Goal: Task Accomplishment & Management: Manage account settings

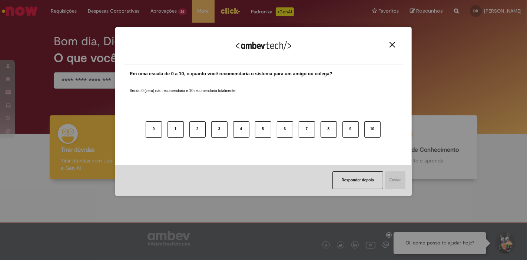
click at [393, 51] on div "Agradecemos seu feedback!" at bounding box center [263, 50] width 279 height 29
click at [394, 47] on img "Close" at bounding box center [392, 45] width 6 height 6
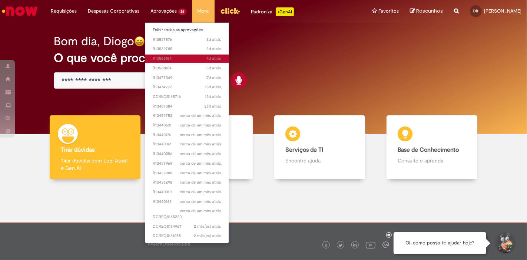
click at [187, 56] on span "4d atrás 4 dias atrás R13566154" at bounding box center [187, 59] width 69 height 6
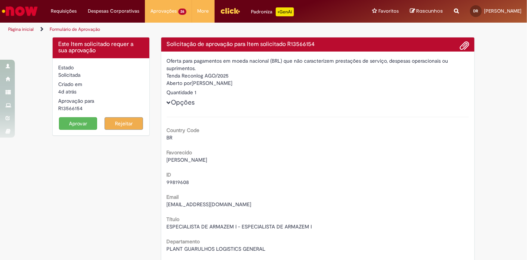
click at [82, 125] on button "Aprovar" at bounding box center [78, 123] width 39 height 13
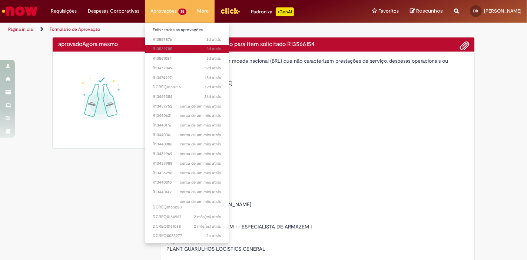
click at [182, 47] on span "3d atrás 3 dias atrás R13539785" at bounding box center [187, 49] width 69 height 6
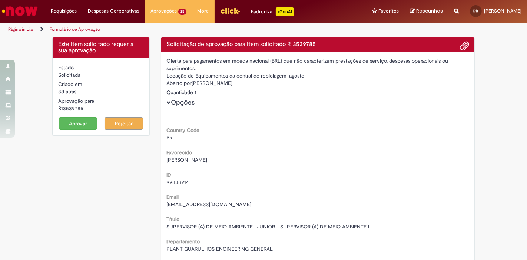
click at [77, 123] on button "Aprovar" at bounding box center [78, 123] width 39 height 13
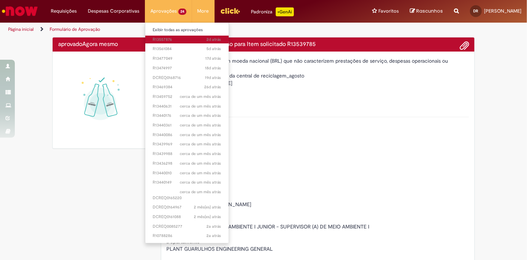
click at [175, 41] on span "2d atrás 2 dias atrás R13557876" at bounding box center [187, 40] width 69 height 6
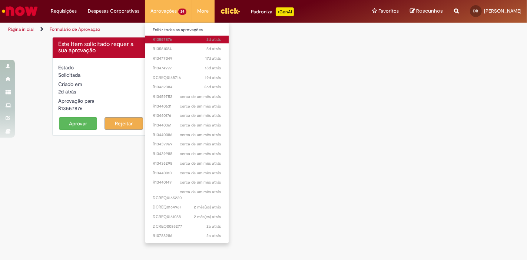
click at [175, 41] on span "2d atrás 2 dias atrás R13557876" at bounding box center [187, 40] width 69 height 6
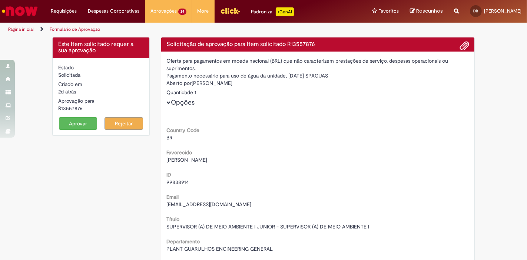
click at [79, 121] on button "Aprovar" at bounding box center [78, 123] width 39 height 13
